Goal: Transaction & Acquisition: Obtain resource

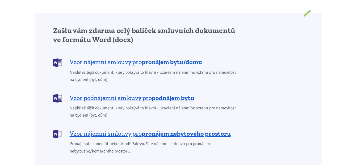
scroll to position [452, 0]
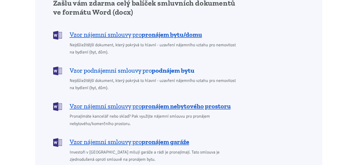
click at [120, 66] on span "Vzor podnájemní smlouvy pro podnájem bytu" at bounding box center [132, 70] width 125 height 9
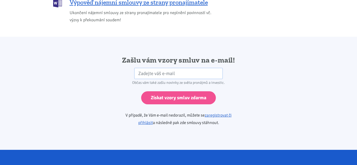
scroll to position [887, 0]
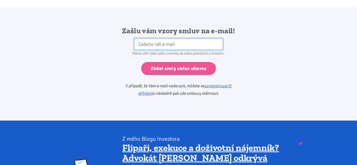
click at [179, 39] on input "email" at bounding box center [178, 44] width 88 height 11
type input "hobbyriha@seznam.cz"
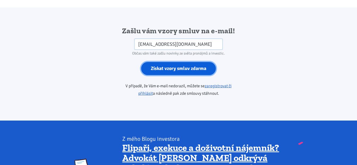
click at [173, 62] on input "Získat vzory smluv zdarma" at bounding box center [178, 68] width 75 height 13
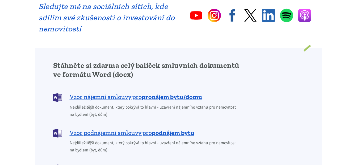
scroll to position [425, 0]
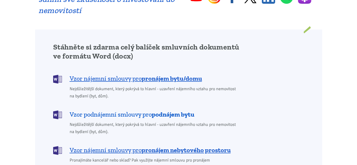
click at [124, 110] on span "Vzor podnájemní smlouvy pro podnájem bytu" at bounding box center [132, 114] width 125 height 9
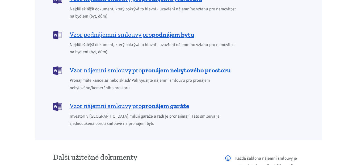
scroll to position [398, 0]
